Goal: Task Accomplishment & Management: Manage account settings

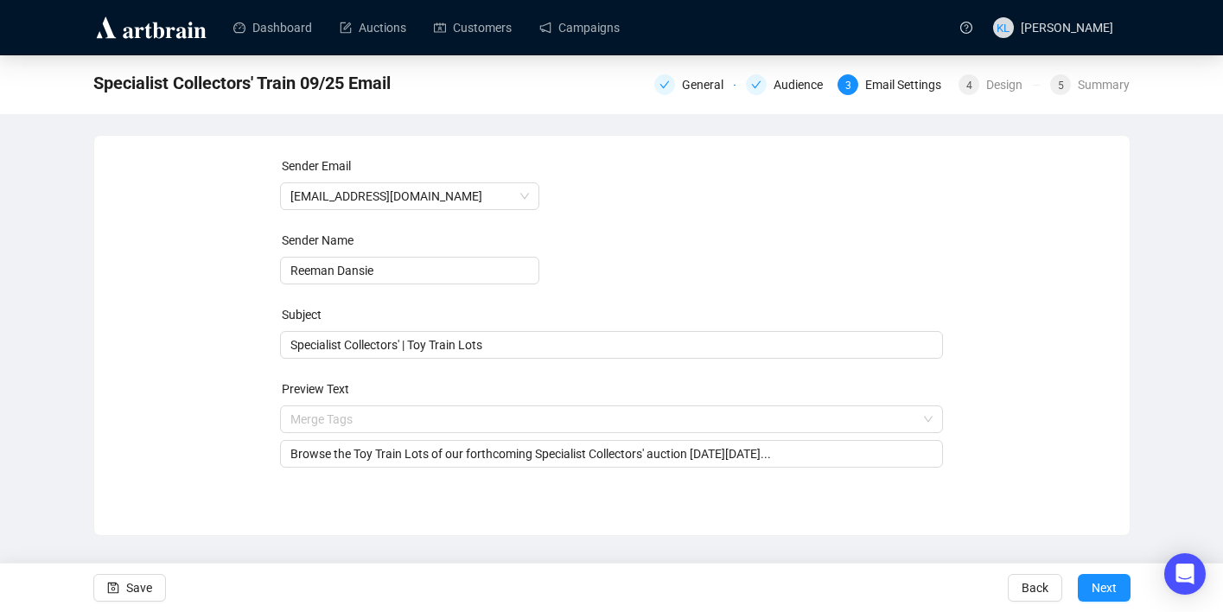
click at [1004, 73] on div "General Audience 3 Email Settings 4 Design 5 Summary" at bounding box center [892, 83] width 476 height 24
click at [993, 84] on div "Design" at bounding box center [1010, 84] width 47 height 21
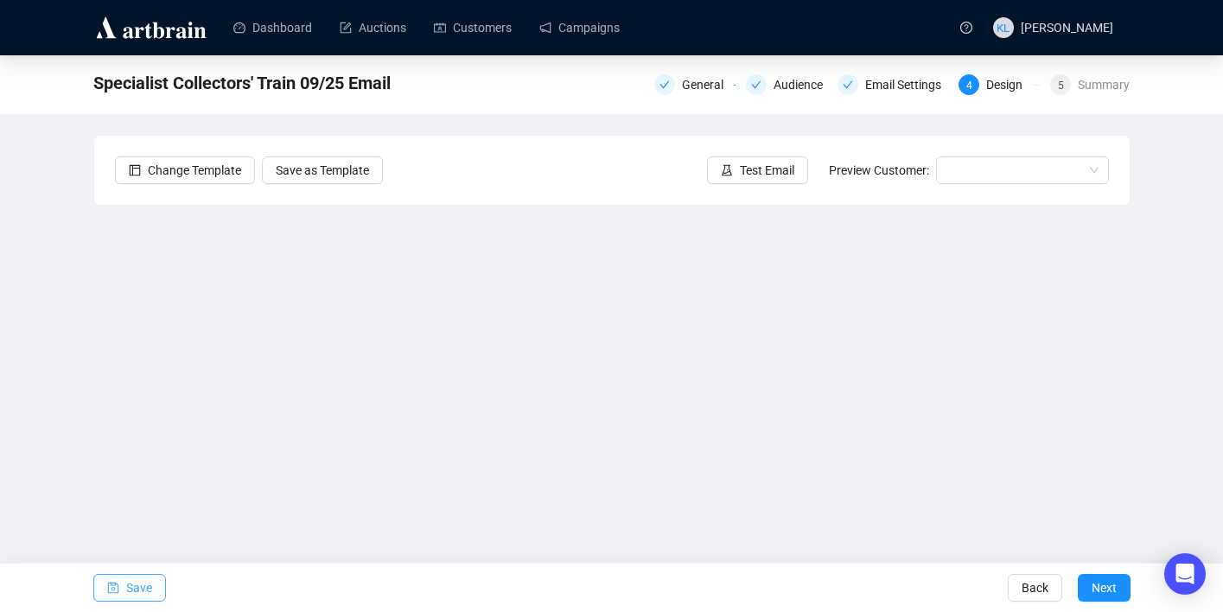
click at [123, 593] on button "Save" at bounding box center [129, 588] width 73 height 28
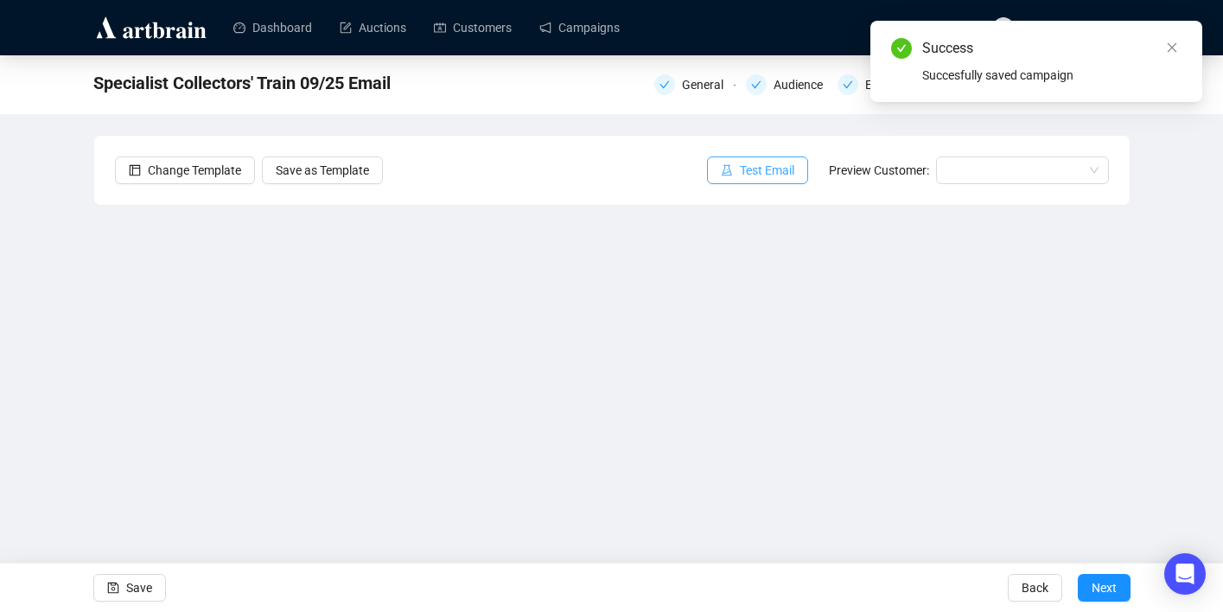
click at [743, 181] on button "Test Email" at bounding box center [757, 170] width 101 height 28
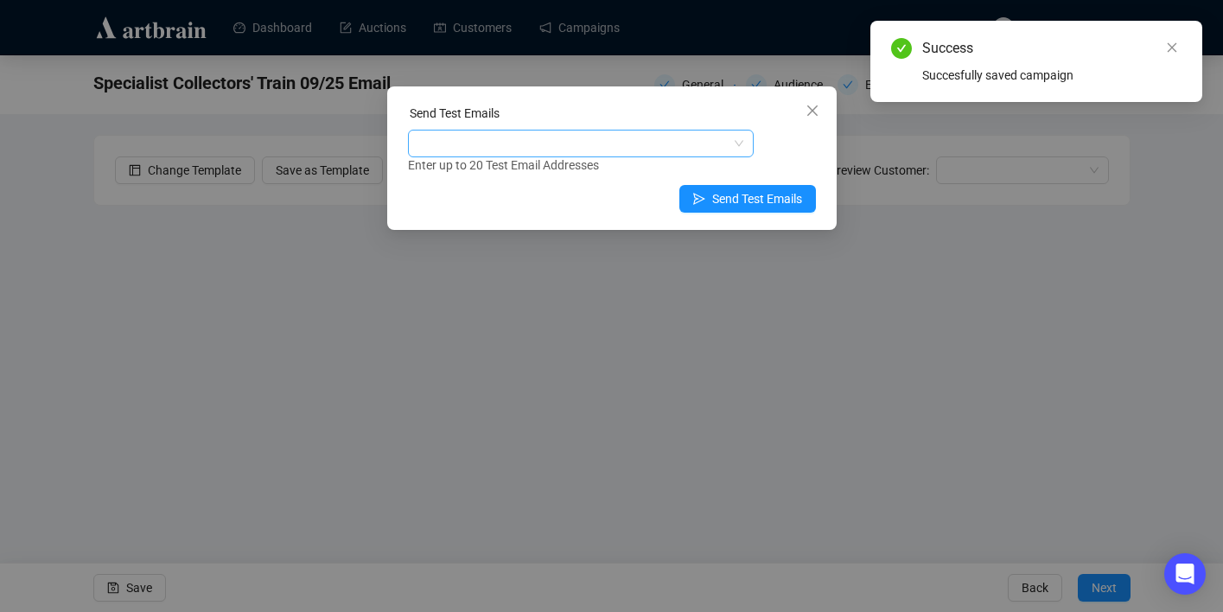
click at [656, 148] on div at bounding box center [572, 143] width 321 height 24
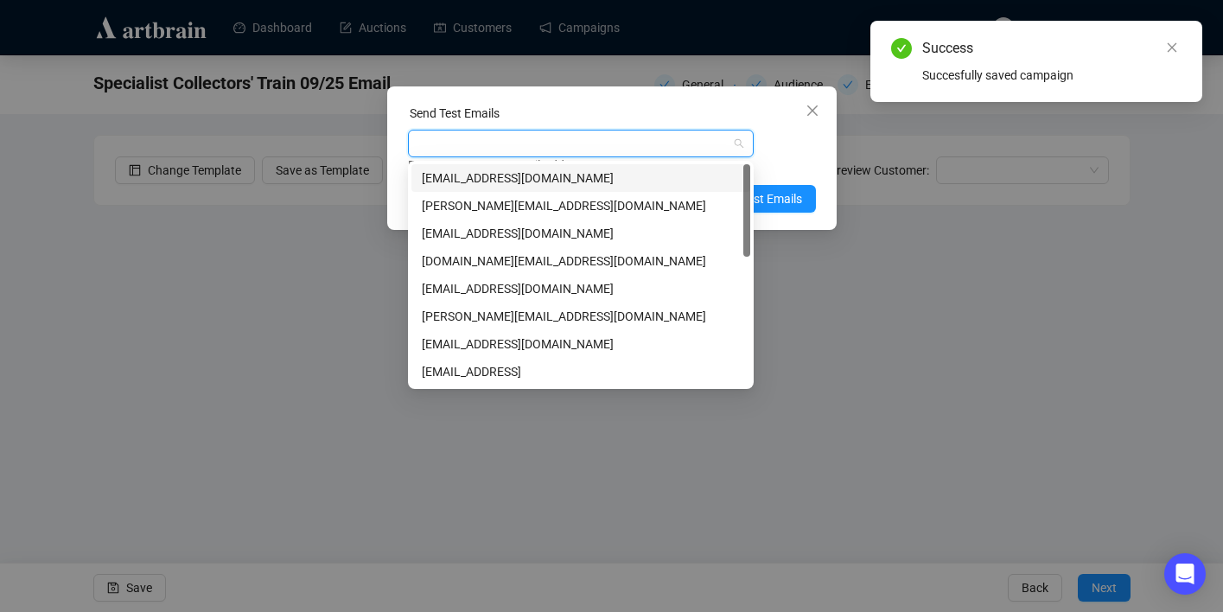
click at [656, 173] on div "[EMAIL_ADDRESS][DOMAIN_NAME]" at bounding box center [581, 178] width 318 height 19
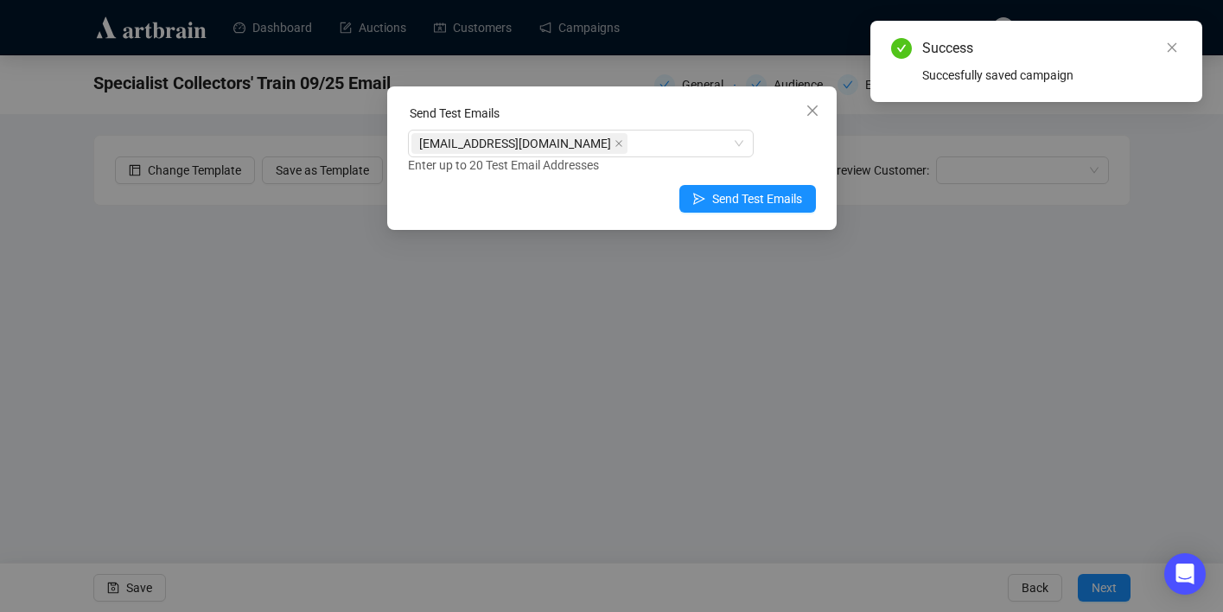
click at [769, 151] on div "[EMAIL_ADDRESS][DOMAIN_NAME] Enter up to 20 Test Email Addresses" at bounding box center [612, 152] width 408 height 45
click at [769, 194] on span "Send Test Emails" at bounding box center [757, 198] width 90 height 19
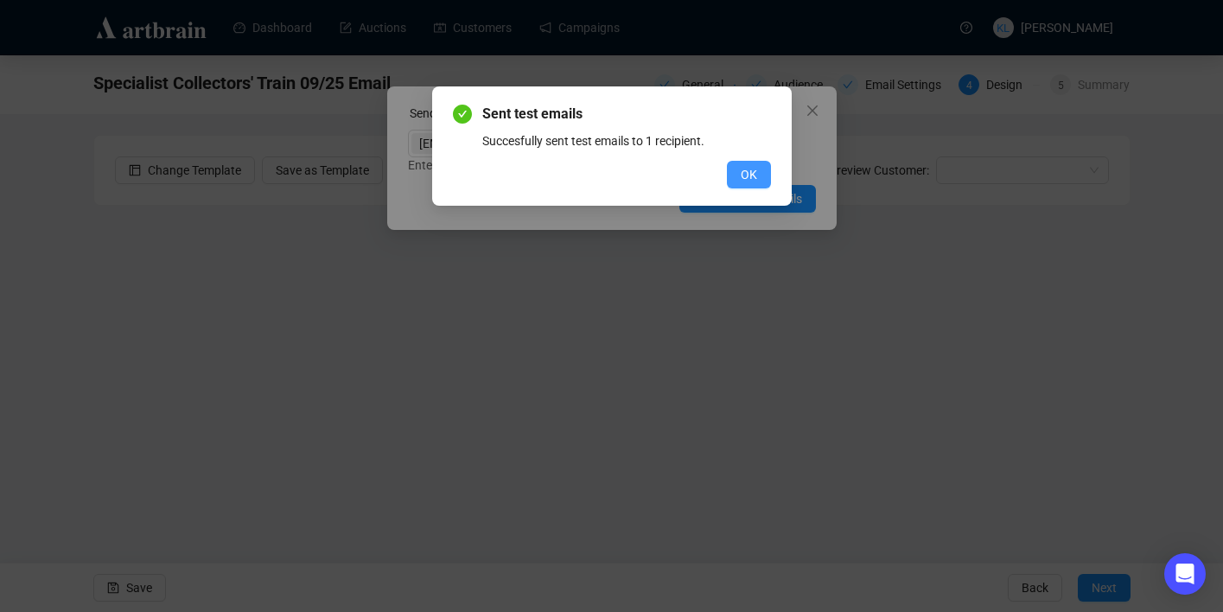
click at [748, 186] on button "OK" at bounding box center [749, 175] width 44 height 28
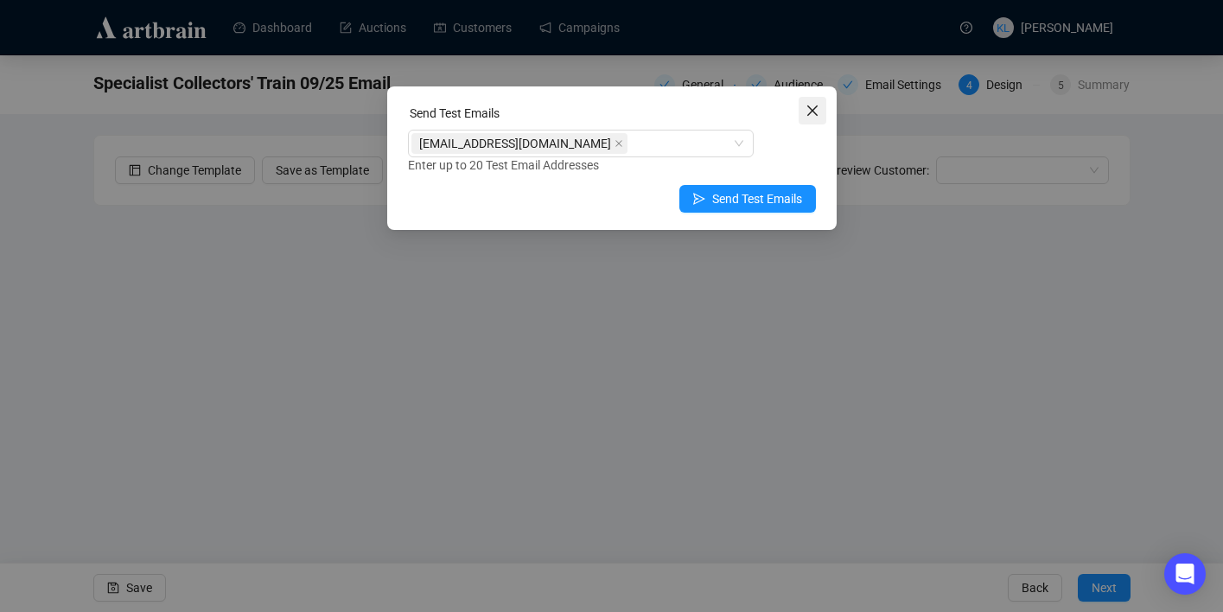
click at [821, 111] on span "Close" at bounding box center [813, 111] width 28 height 14
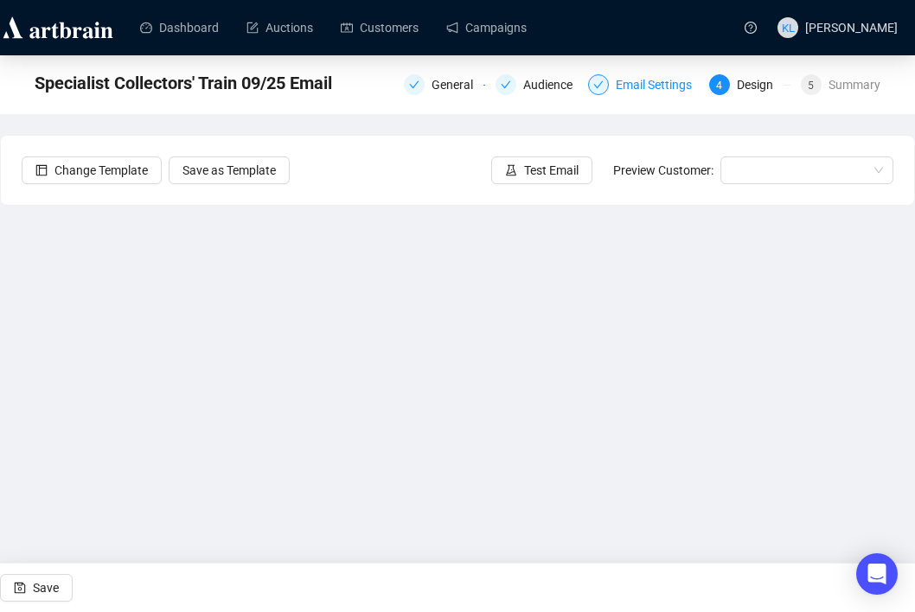
click at [619, 92] on div "Email Settings" at bounding box center [659, 84] width 86 height 21
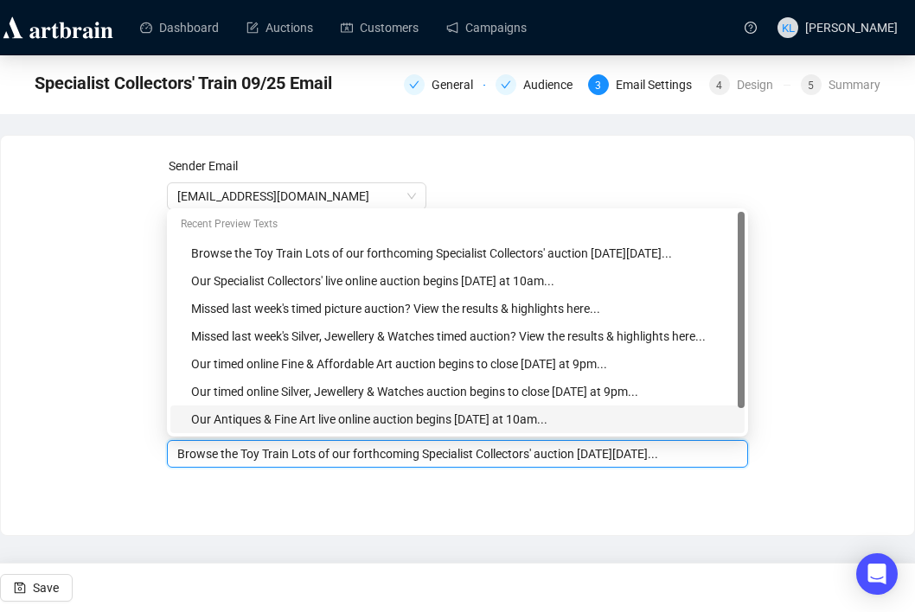
drag, startPoint x: 734, startPoint y: 420, endPoint x: 699, endPoint y: 427, distance: 35.3
click at [699, 427] on body "Dashboard Auctions Customers Campaigns [PERSON_NAME] Specialist Collectors' Tra…" at bounding box center [457, 306] width 915 height 612
drag, startPoint x: 684, startPoint y: 455, endPoint x: 732, endPoint y: 457, distance: 48.4
click at [732, 457] on input "Browse the Toy Train Lots of our forthcoming Specialist Collectors' auction [DA…" at bounding box center [457, 453] width 560 height 19
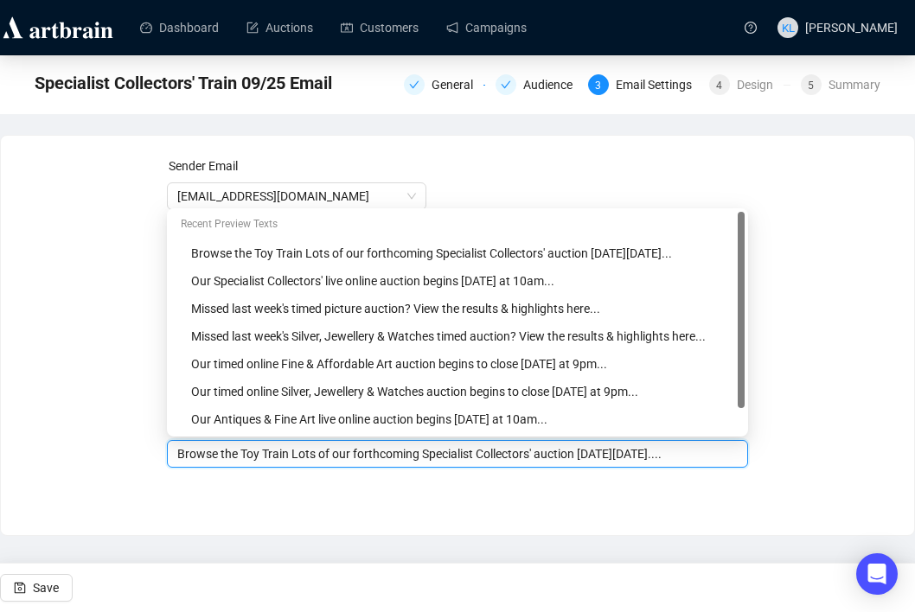
scroll to position [0, 38]
type input "Browse the Toy Train Lots of our forthcoming Specialist Collectors' auction [DA…"
click at [711, 512] on div "Sender Email [EMAIL_ADDRESS][DOMAIN_NAME] Sender Name Reeman Dansie Subject Spe…" at bounding box center [457, 335] width 915 height 401
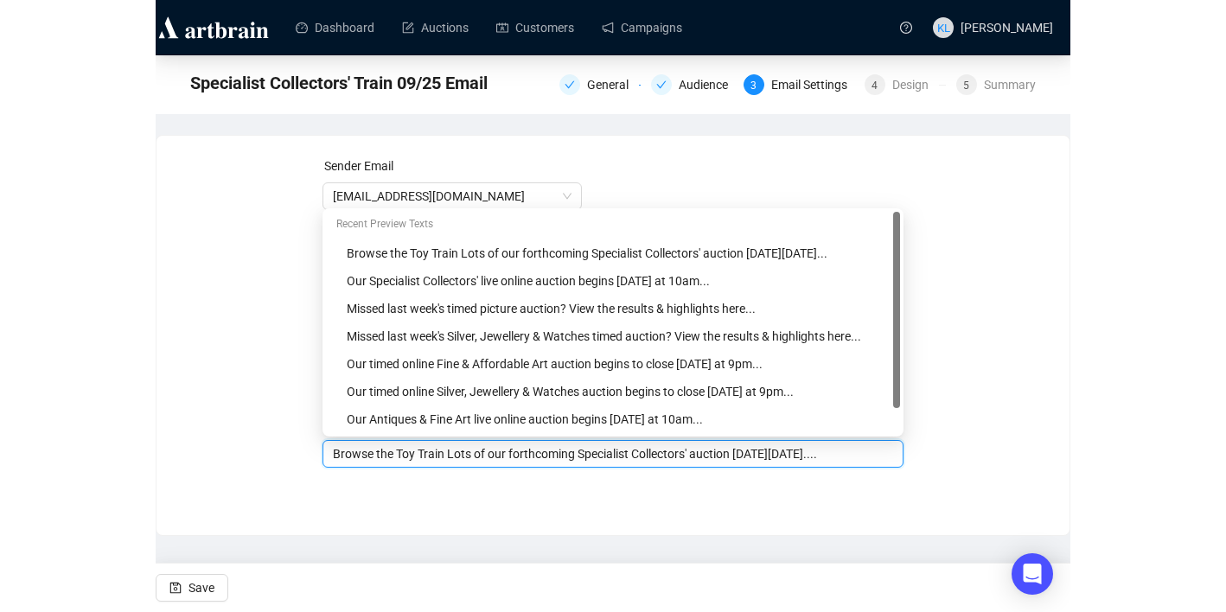
scroll to position [0, 0]
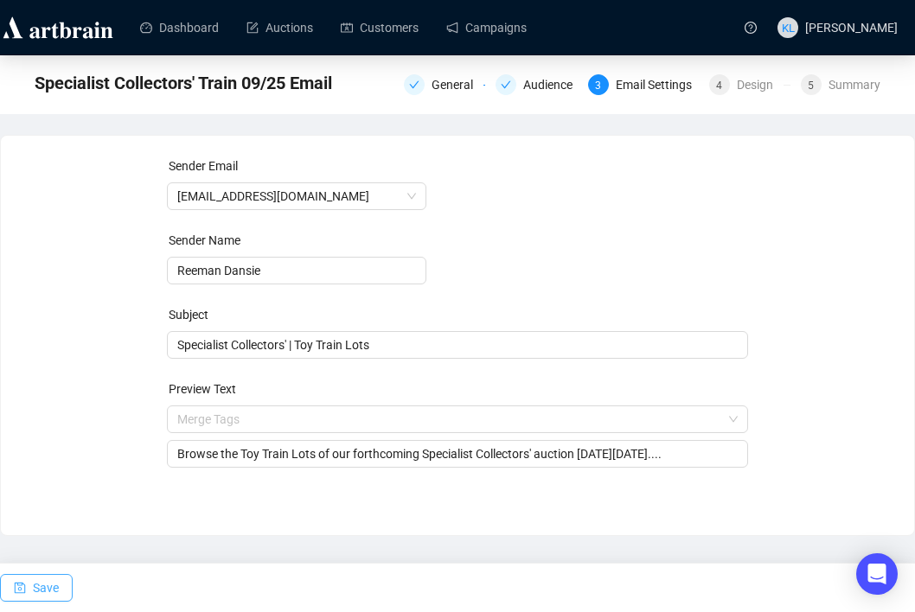
click at [56, 580] on span "Save" at bounding box center [46, 588] width 26 height 48
click at [49, 586] on span "Save" at bounding box center [46, 588] width 26 height 48
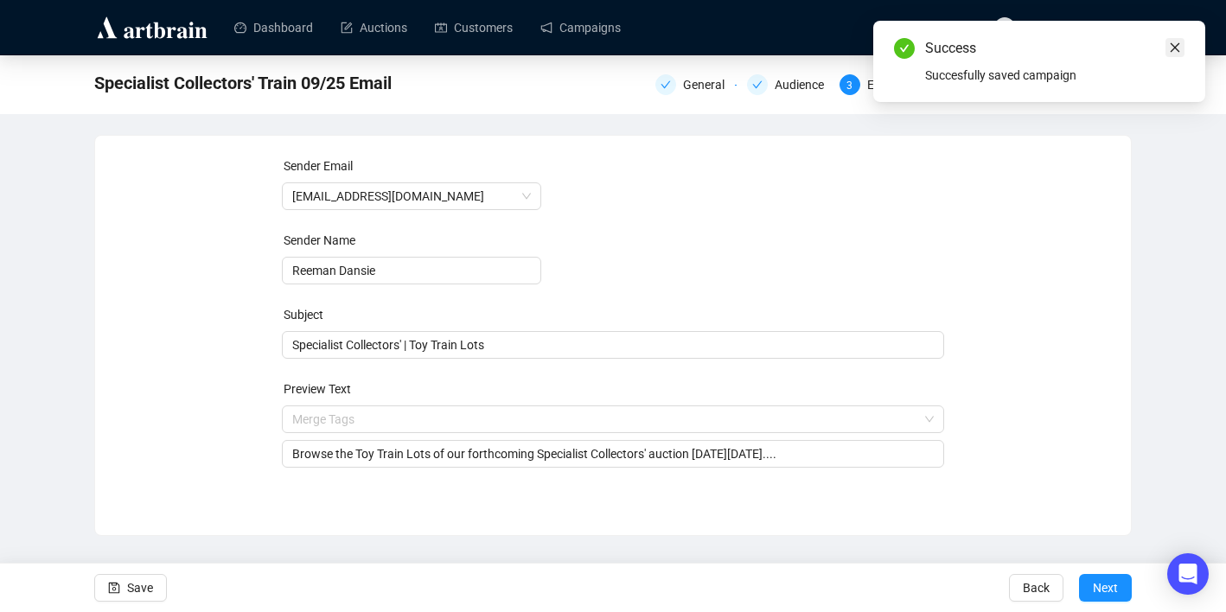
click at [1183, 45] on link "Close" at bounding box center [1174, 47] width 19 height 19
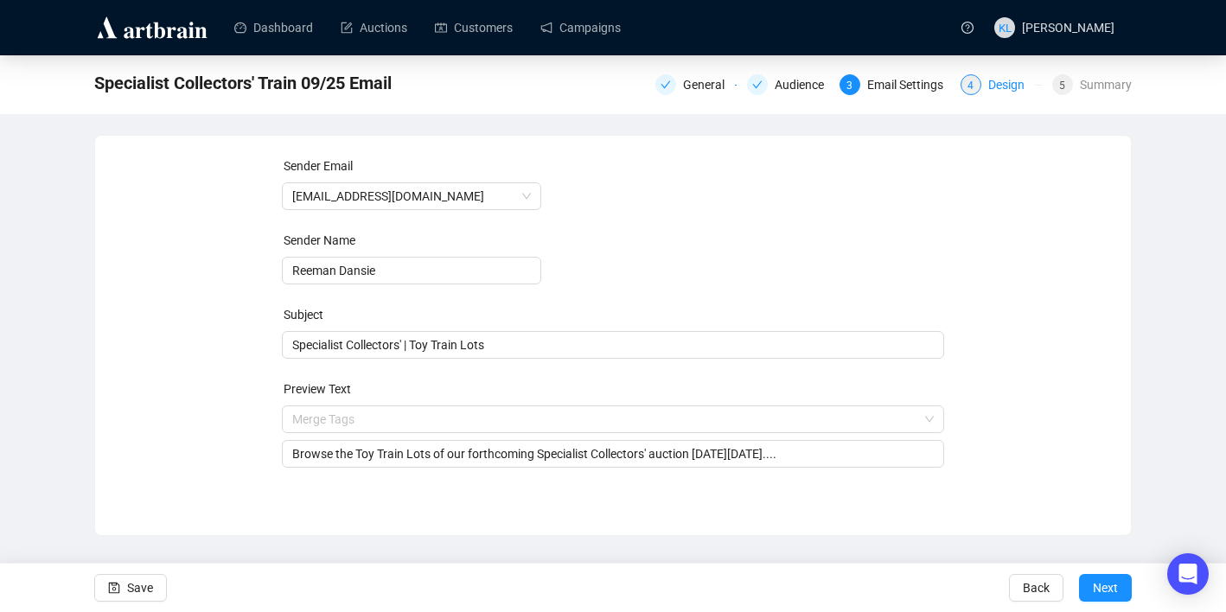
click at [1002, 92] on div "Design" at bounding box center [1011, 84] width 47 height 21
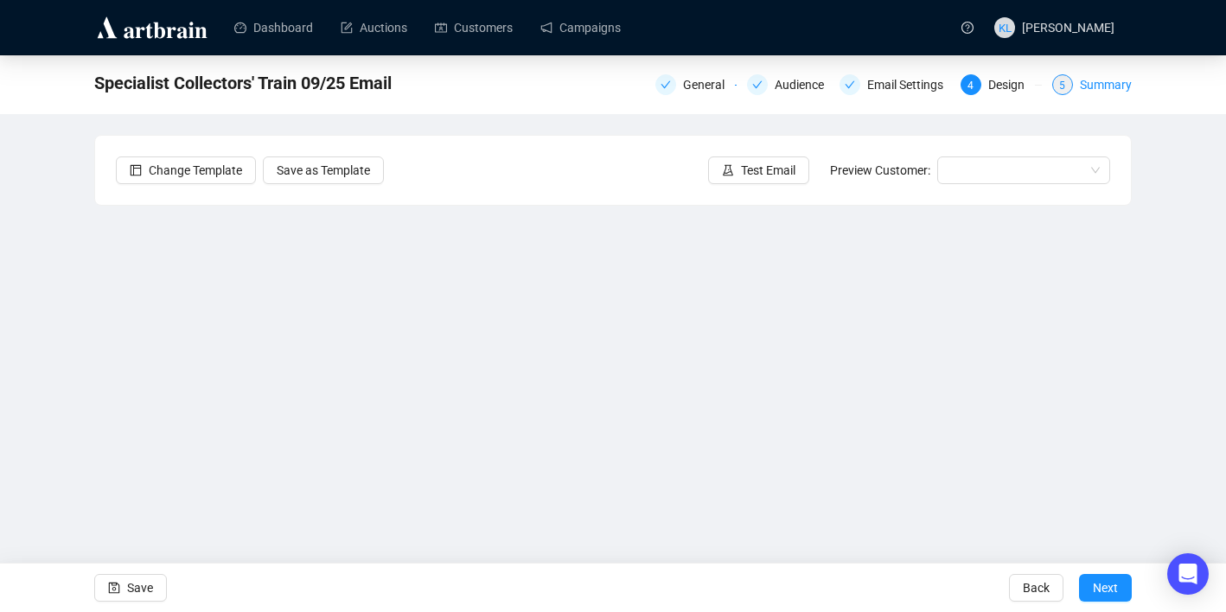
click at [1088, 82] on div "Summary" at bounding box center [1106, 84] width 52 height 21
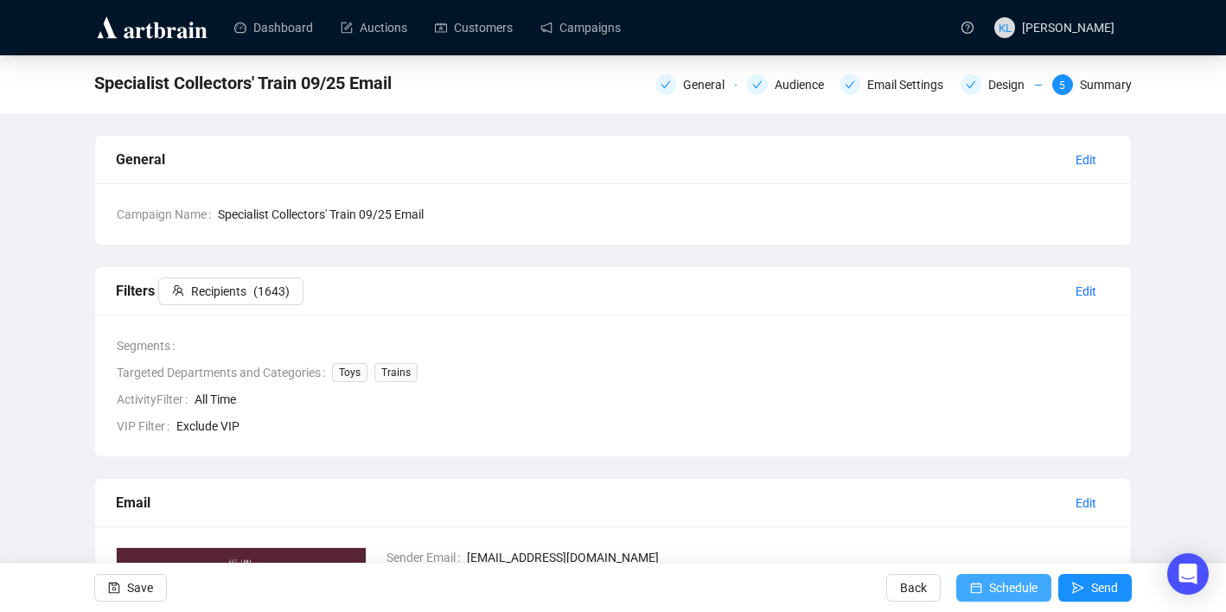
click at [989, 585] on span "Schedule" at bounding box center [1013, 588] width 48 height 48
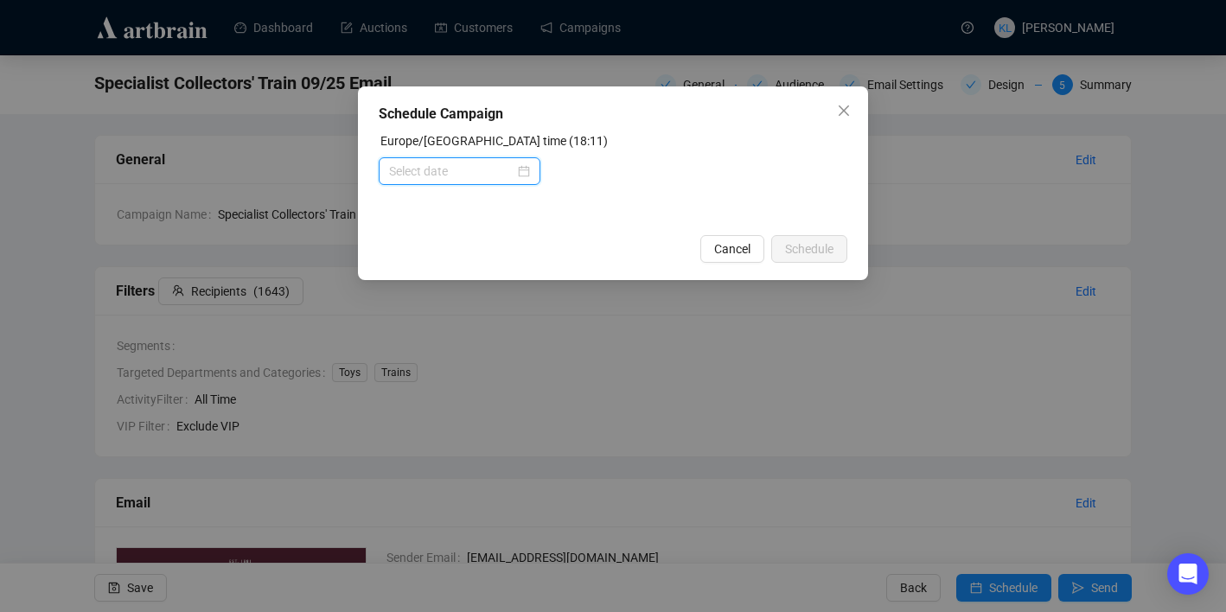
click at [407, 165] on input at bounding box center [451, 171] width 125 height 19
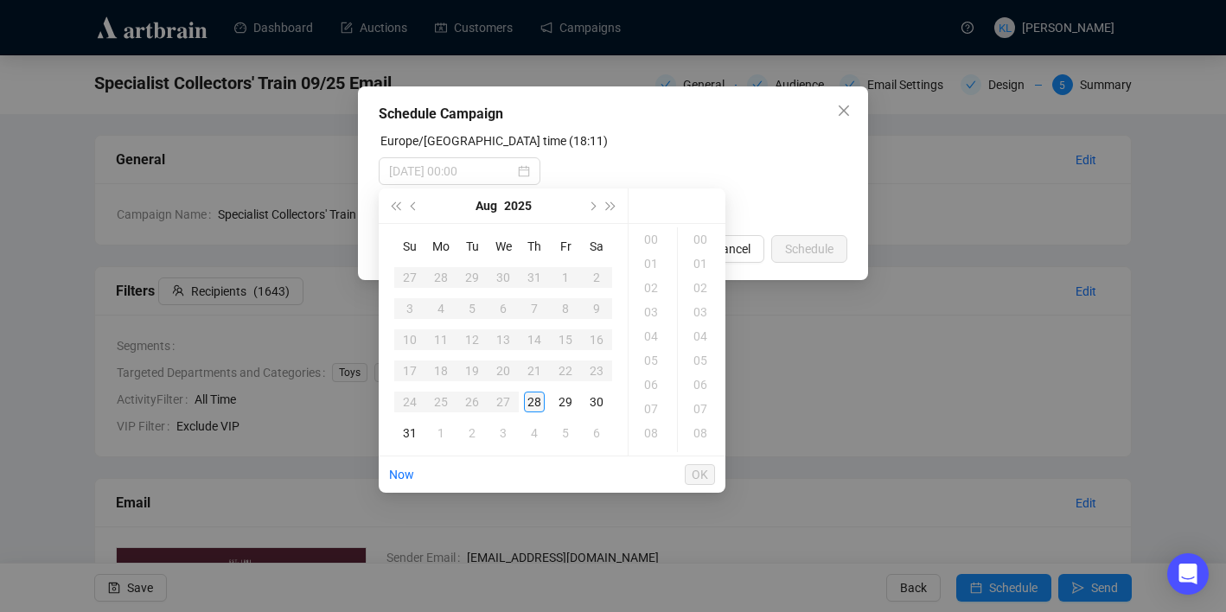
click at [528, 390] on td "28" at bounding box center [534, 401] width 31 height 31
click at [657, 261] on div "19" at bounding box center [653, 264] width 42 height 24
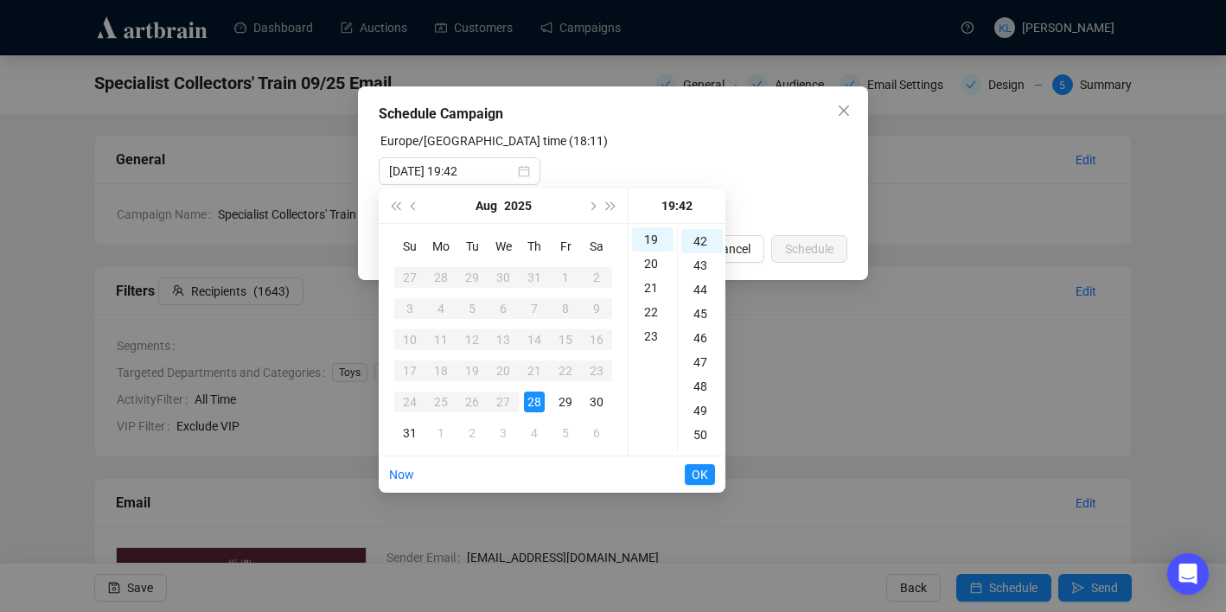
scroll to position [1017, 0]
type input "[DATE] 19:42"
click at [698, 468] on span "OK" at bounding box center [700, 474] width 16 height 33
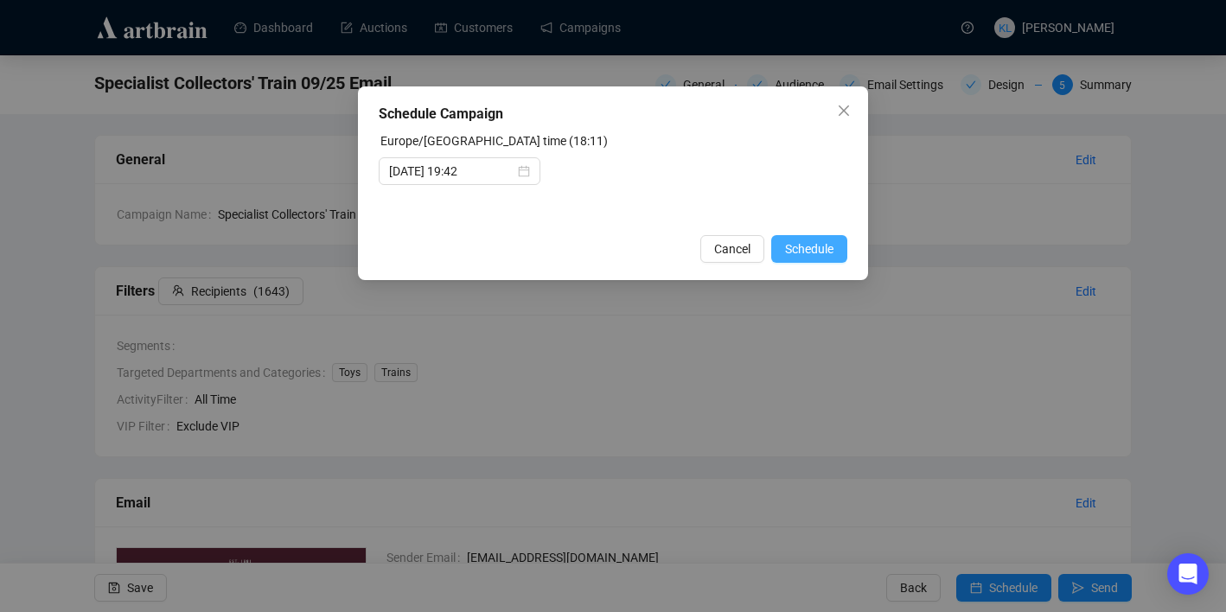
click at [808, 248] on span "Schedule" at bounding box center [809, 248] width 48 height 19
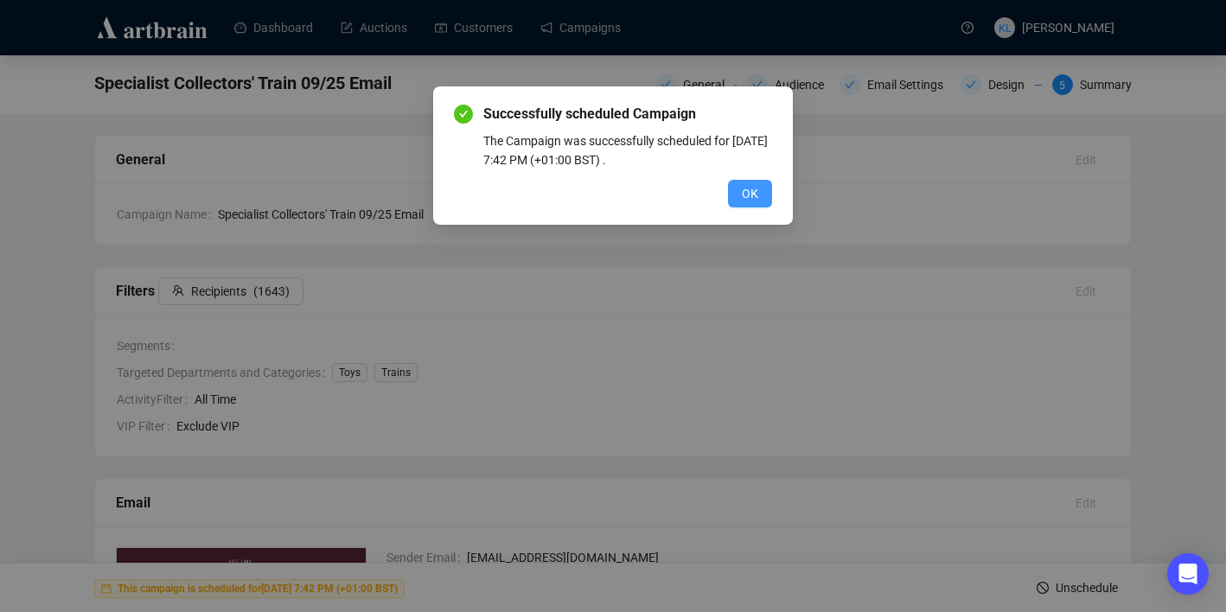
click at [755, 200] on span "OK" at bounding box center [750, 193] width 16 height 19
